Goal: Task Accomplishment & Management: Complete application form

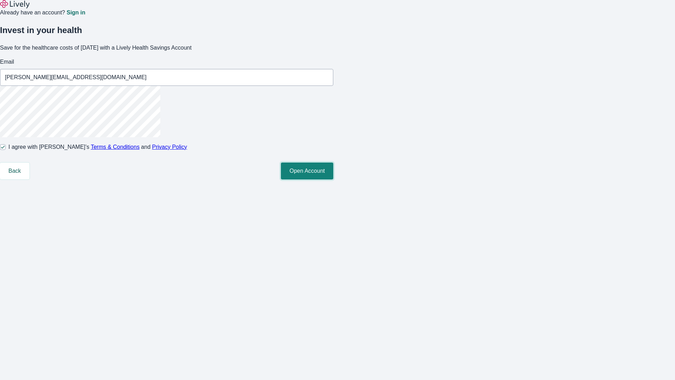
click at [333, 179] on button "Open Account" at bounding box center [307, 170] width 52 height 17
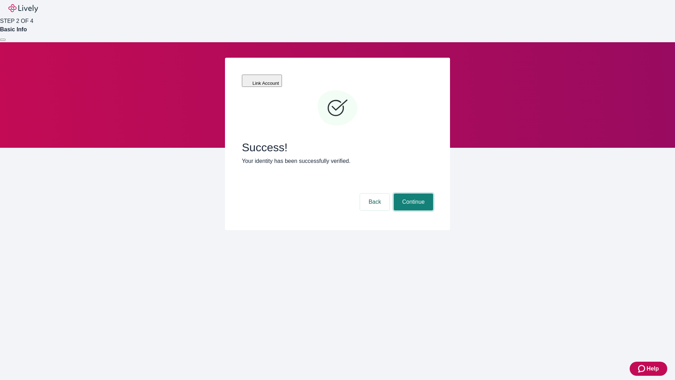
click at [413, 193] on button "Continue" at bounding box center [413, 201] width 39 height 17
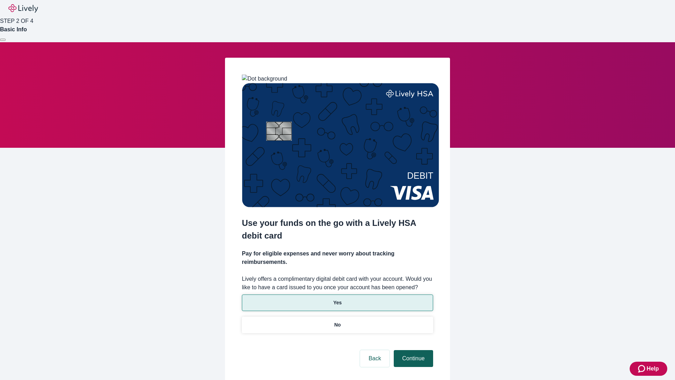
click at [337, 321] on p "No" at bounding box center [337, 324] width 7 height 7
click at [413, 350] on button "Continue" at bounding box center [413, 358] width 39 height 17
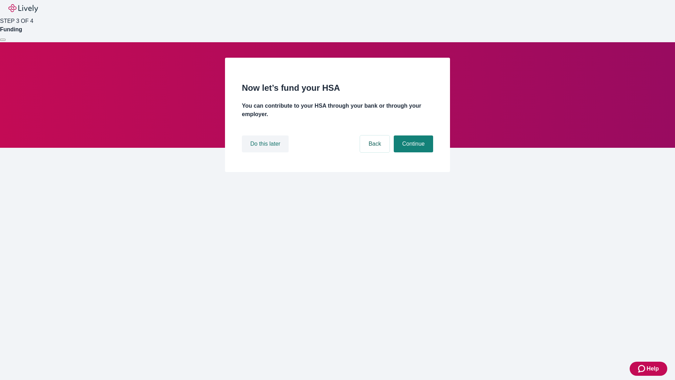
click at [266, 152] on button "Do this later" at bounding box center [265, 143] width 47 height 17
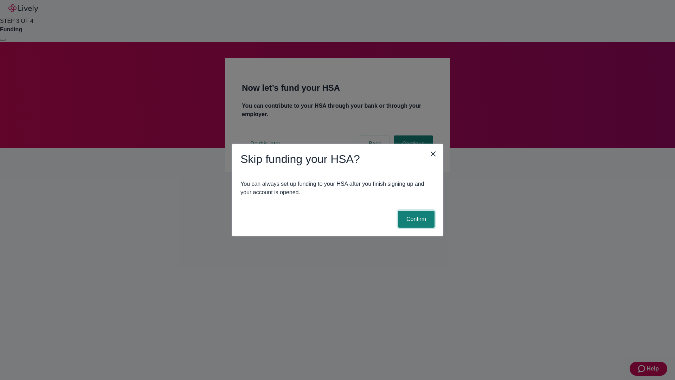
click at [415, 219] on button "Confirm" at bounding box center [416, 219] width 37 height 17
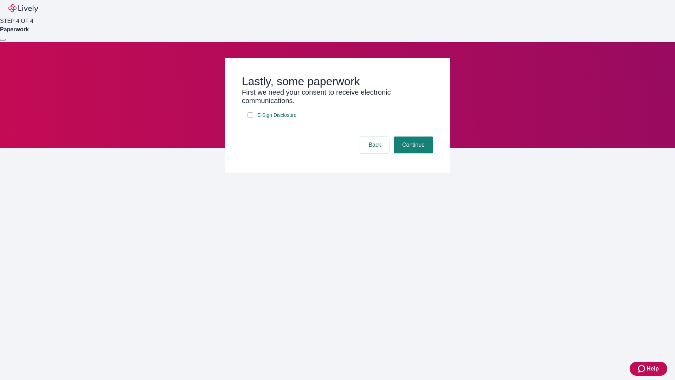
click at [250, 118] on input "E-Sign Disclosure" at bounding box center [251, 115] width 6 height 6
checkbox input "true"
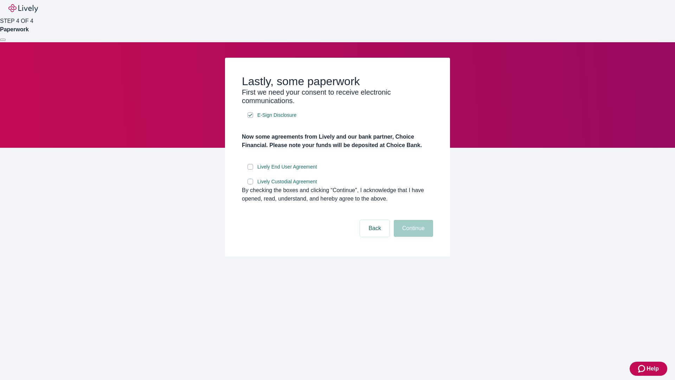
click at [250, 170] on input "Lively End User Agreement" at bounding box center [251, 167] width 6 height 6
checkbox input "true"
click at [250, 184] on input "Lively Custodial Agreement" at bounding box center [251, 182] width 6 height 6
checkbox input "true"
click at [413, 237] on button "Continue" at bounding box center [413, 228] width 39 height 17
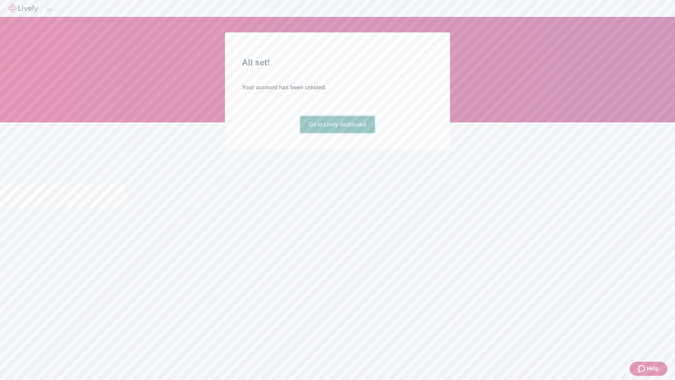
click at [337, 133] on link "Go to Lively dashboard" at bounding box center [337, 124] width 75 height 17
